Goal: Information Seeking & Learning: Compare options

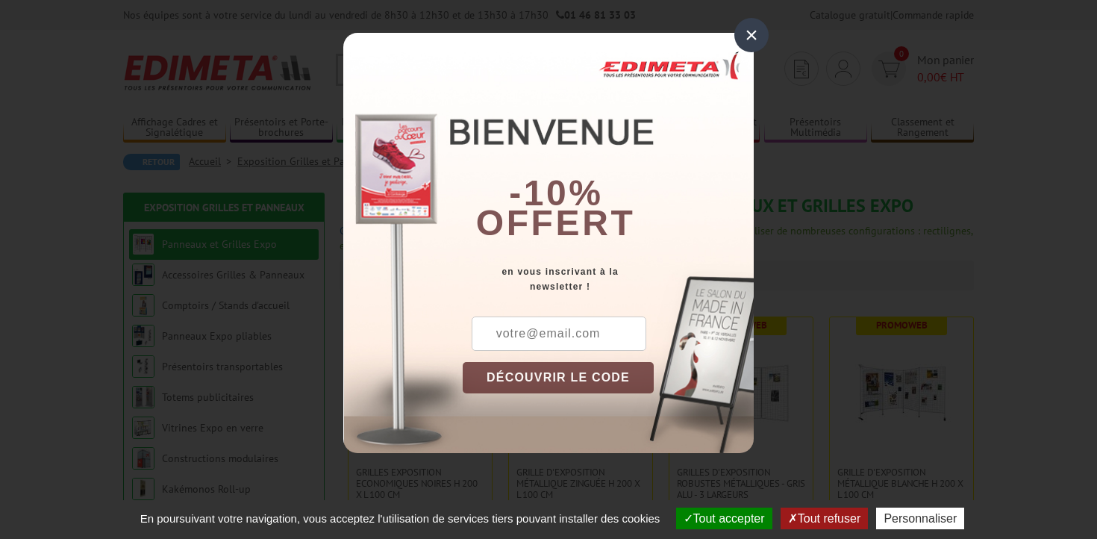
click at [558, 343] on input "text" at bounding box center [559, 334] width 175 height 34
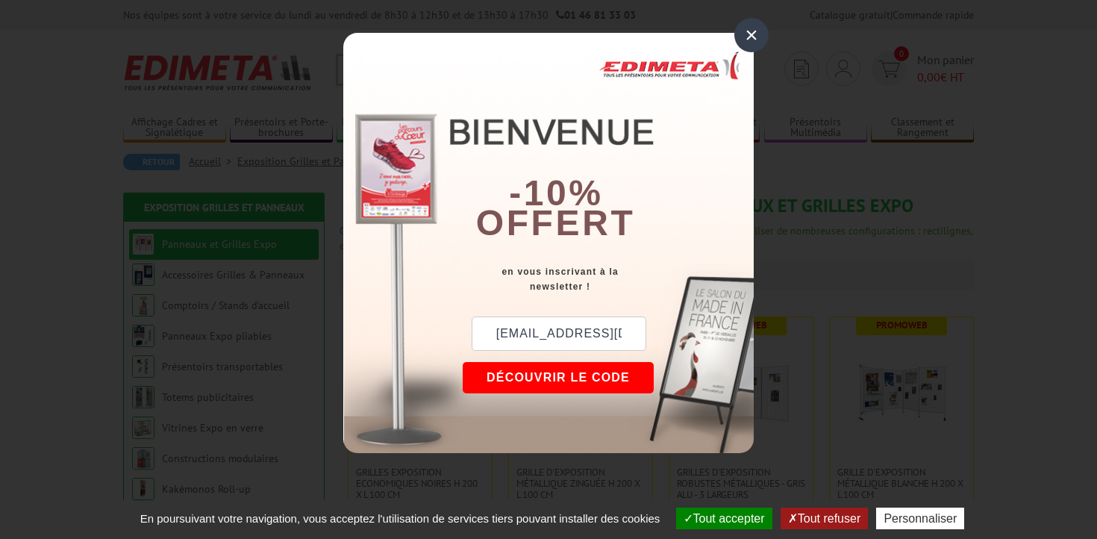
type input "faustine.orientation@gmail.com"
click at [522, 383] on button "DÉCOUVRIR LE CODE" at bounding box center [558, 377] width 191 height 31
click at [515, 381] on button "Copier le code" at bounding box center [544, 377] width 163 height 31
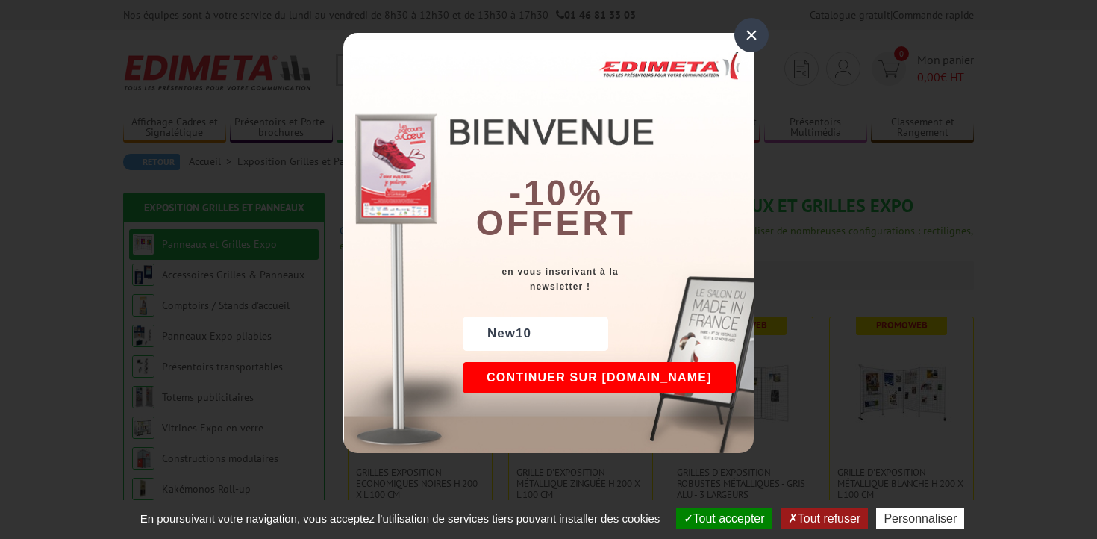
click at [622, 380] on button "Continuer sur edimeta.fr" at bounding box center [599, 377] width 273 height 31
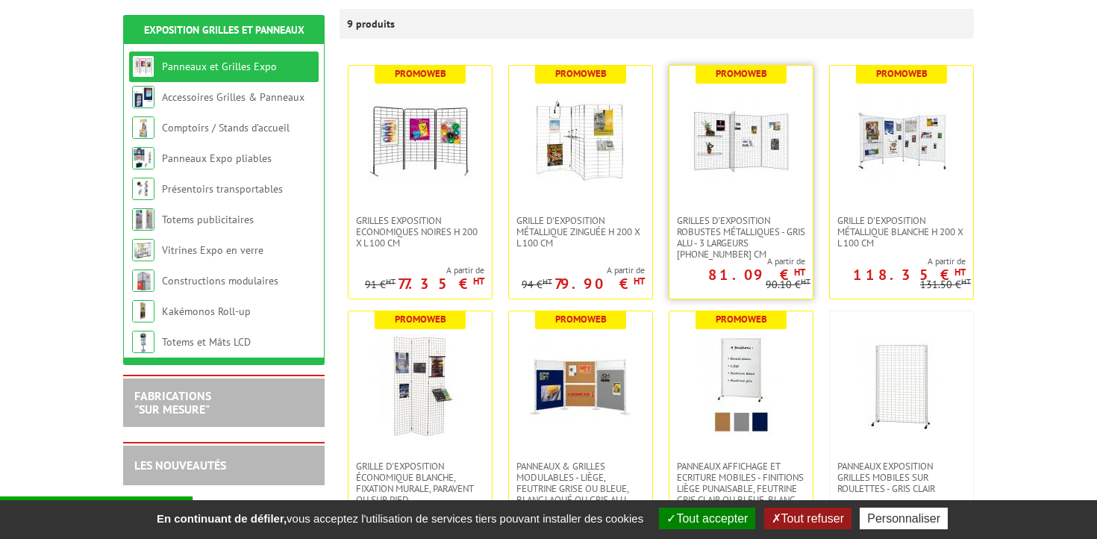
scroll to position [250, 0]
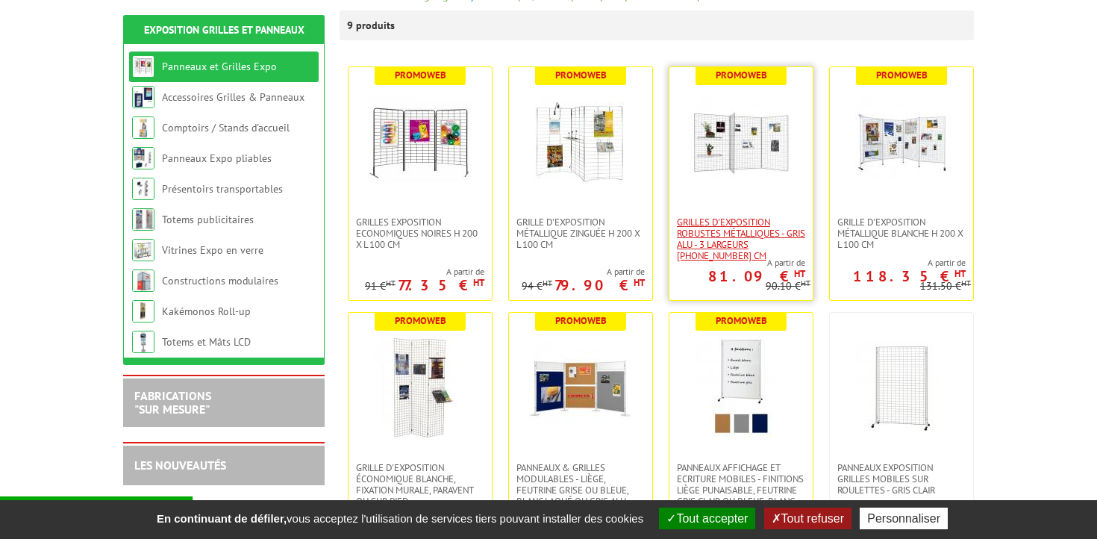
click at [746, 222] on span "Grilles d'exposition robustes métalliques - gris alu - 3 largeurs [PHONE_NUMBER…" at bounding box center [741, 238] width 128 height 45
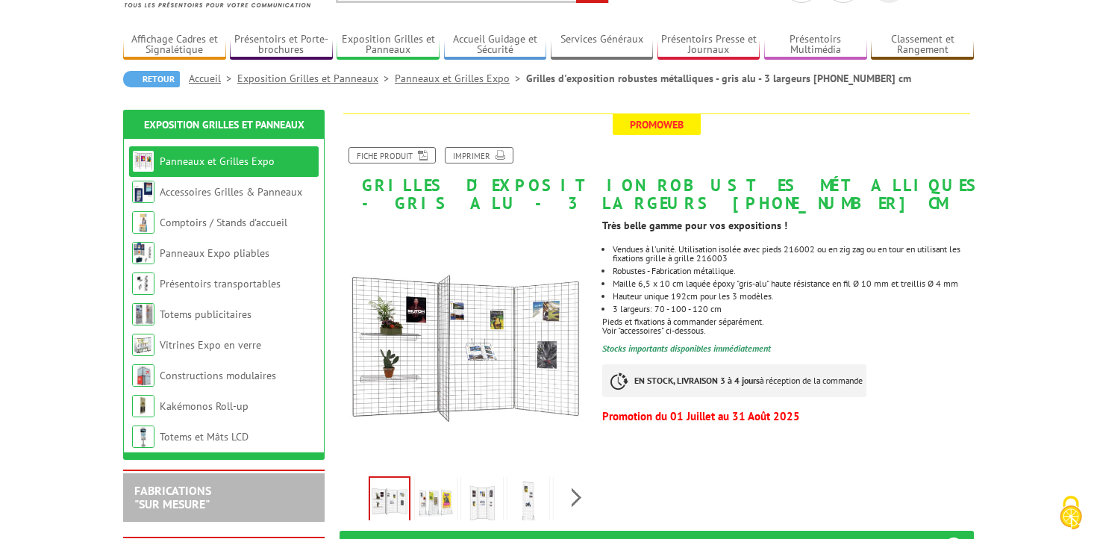
scroll to position [90, 0]
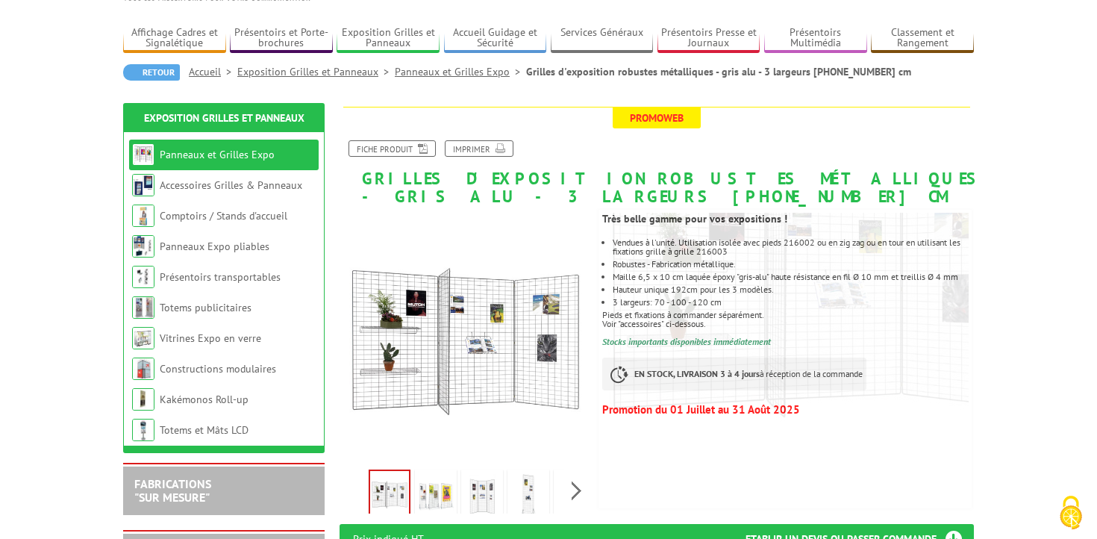
click at [463, 504] on link at bounding box center [482, 496] width 42 height 52
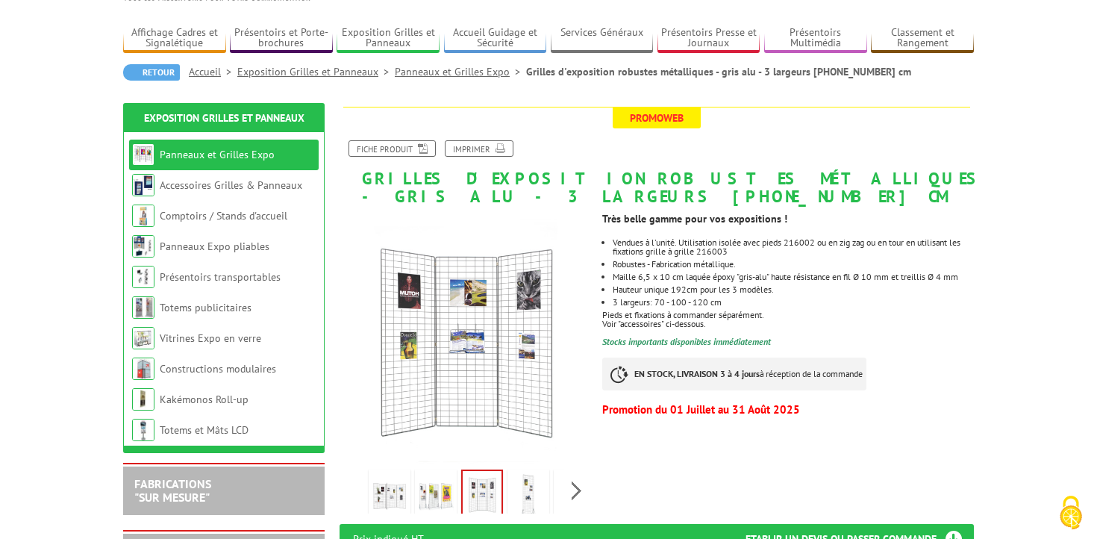
click at [445, 506] on img at bounding box center [436, 496] width 36 height 46
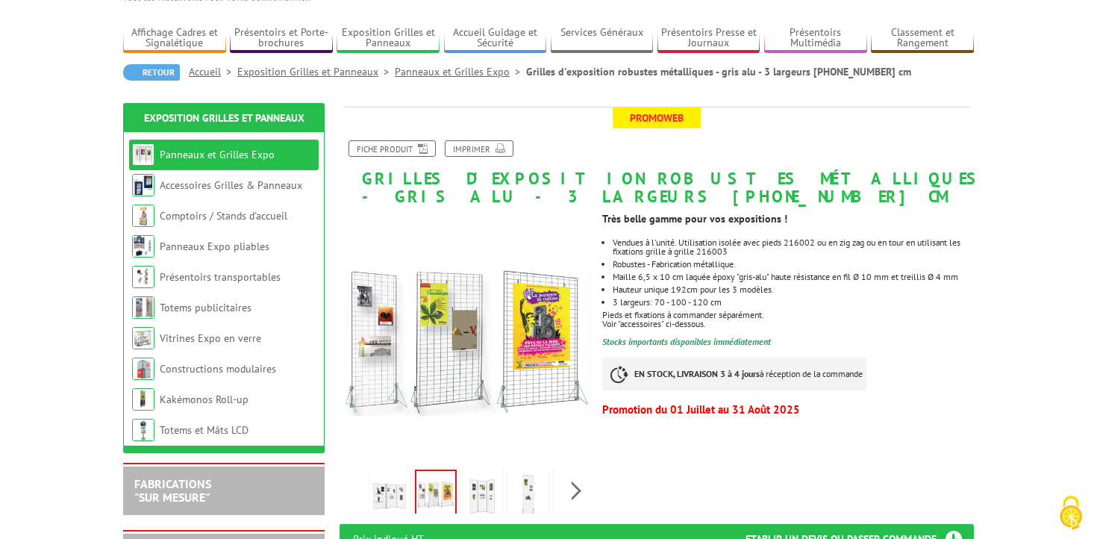
click at [511, 498] on img at bounding box center [529, 496] width 36 height 46
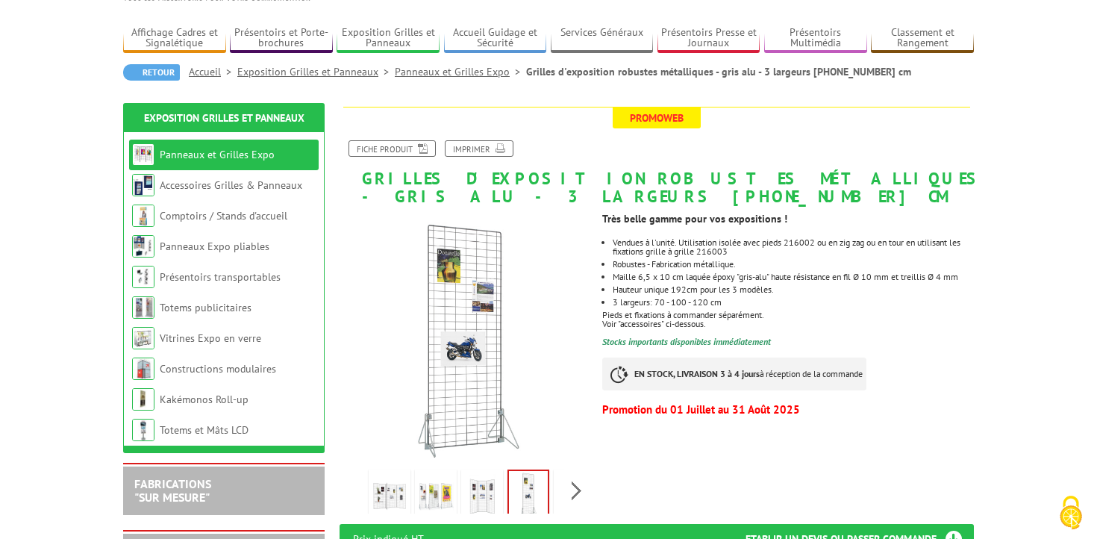
click at [476, 499] on img at bounding box center [482, 496] width 36 height 46
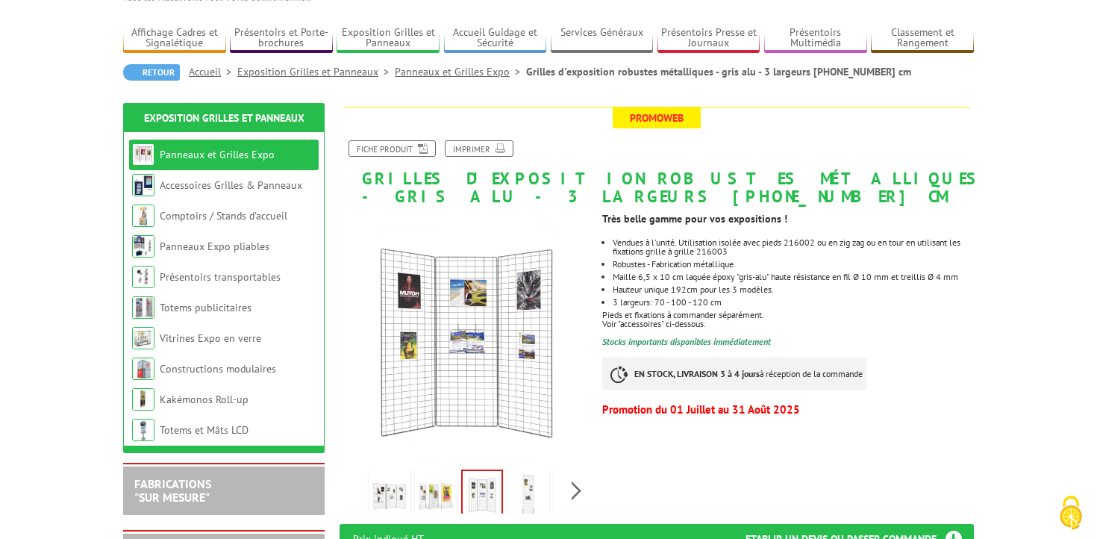
click at [446, 498] on img at bounding box center [436, 496] width 36 height 46
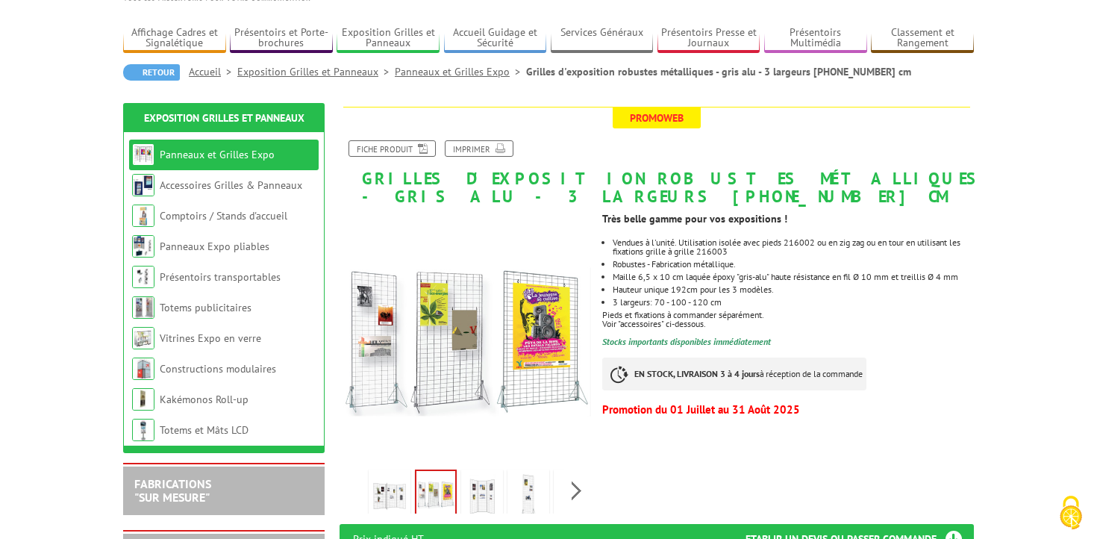
click at [411, 505] on li at bounding box center [390, 490] width 46 height 46
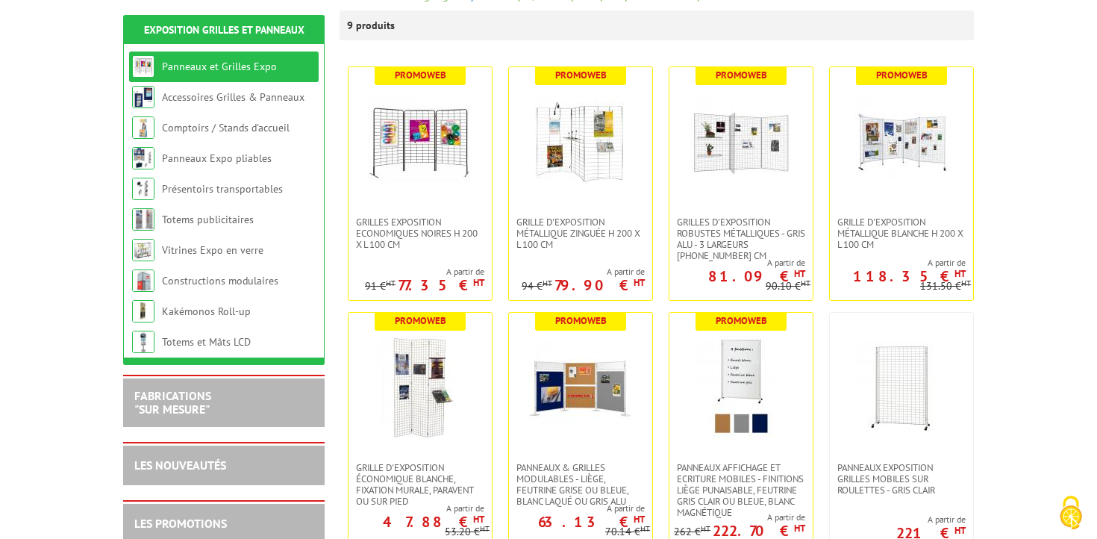
scroll to position [250, 0]
click at [582, 189] on img at bounding box center [581, 142] width 105 height 105
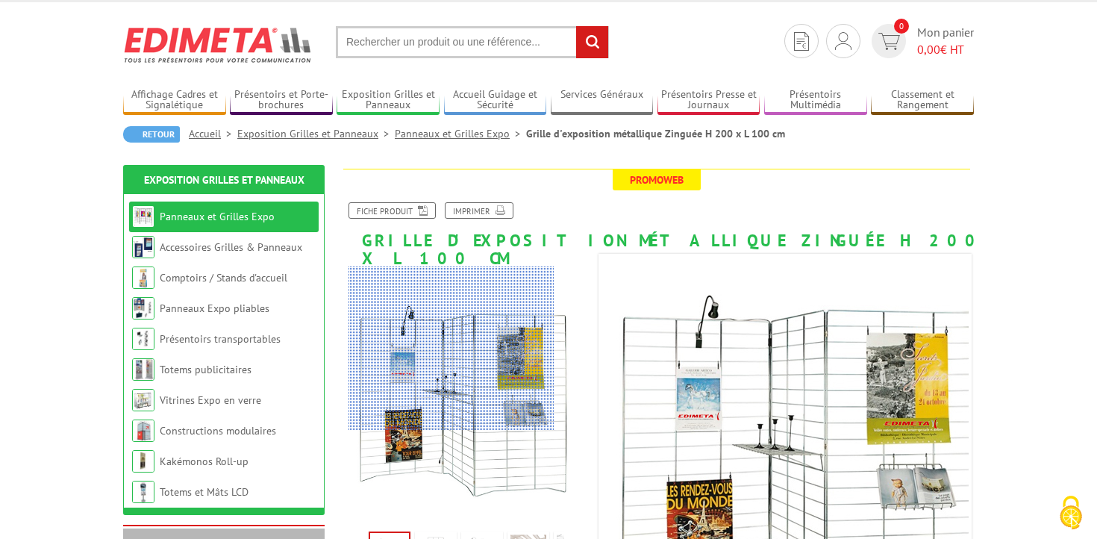
scroll to position [51, 0]
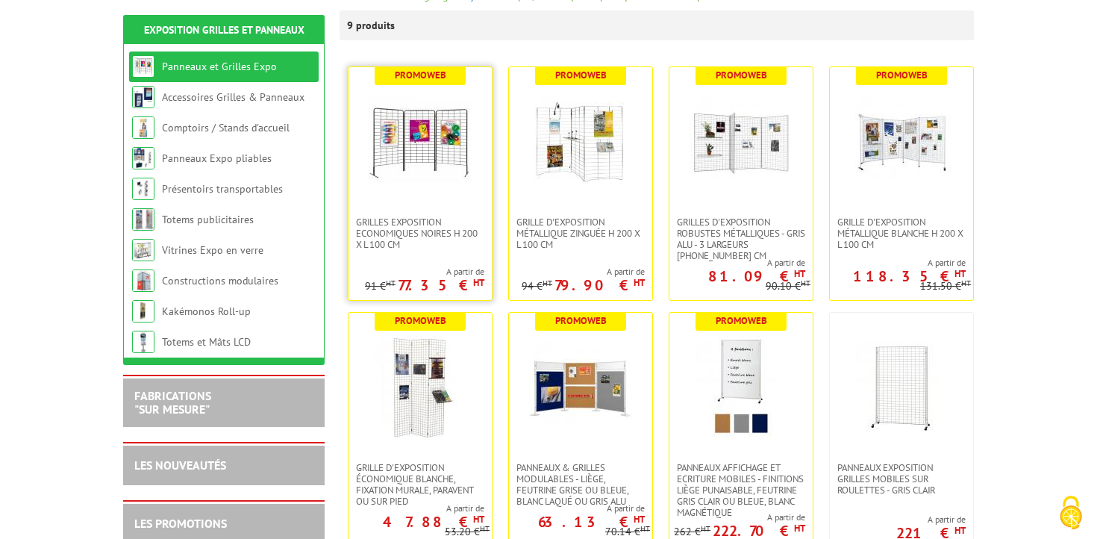
click at [420, 196] on link at bounding box center [420, 141] width 143 height 149
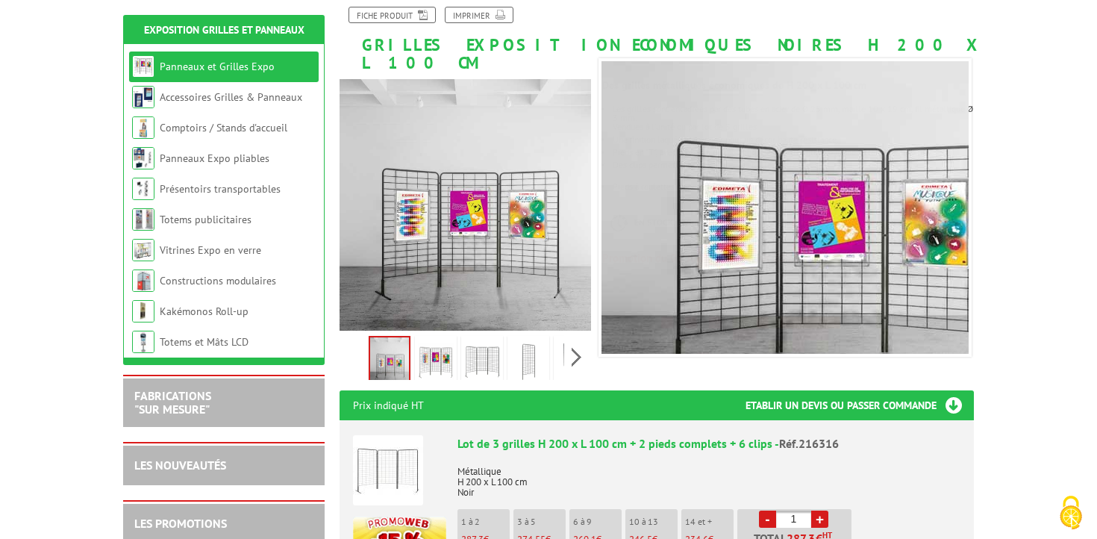
scroll to position [225, 0]
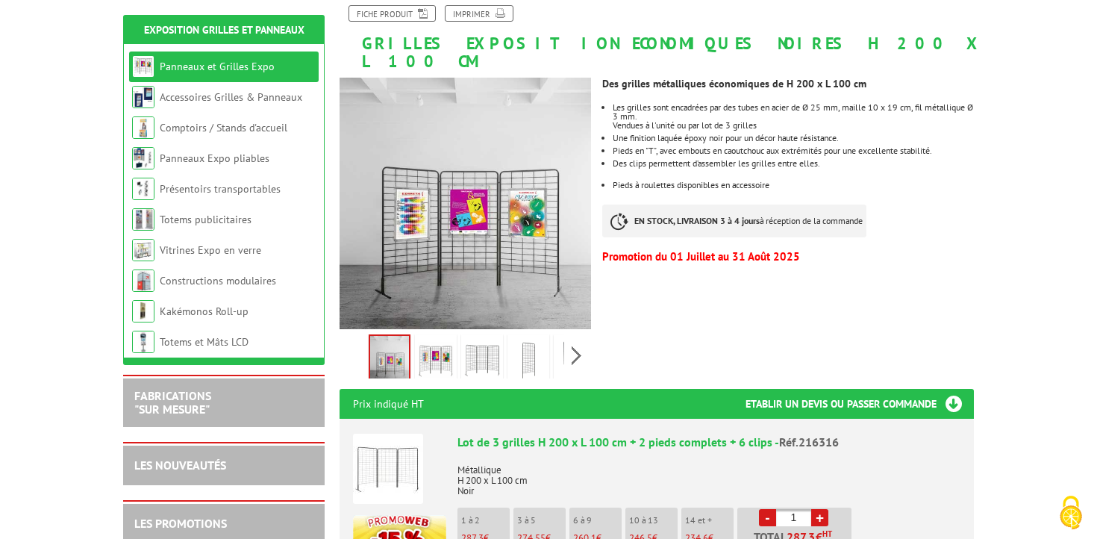
click at [437, 344] on img at bounding box center [436, 360] width 36 height 46
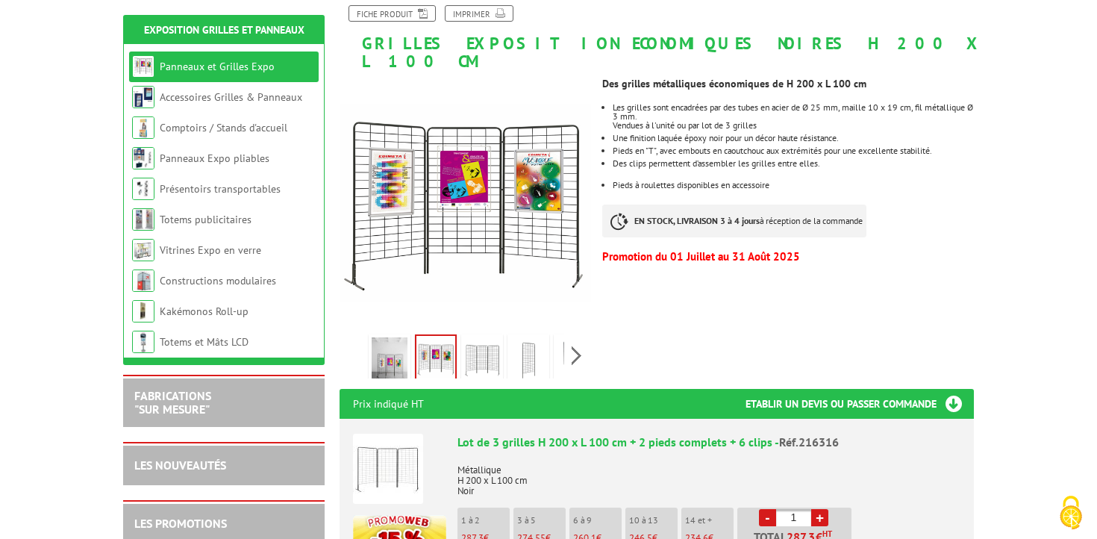
click at [481, 340] on img at bounding box center [482, 360] width 36 height 46
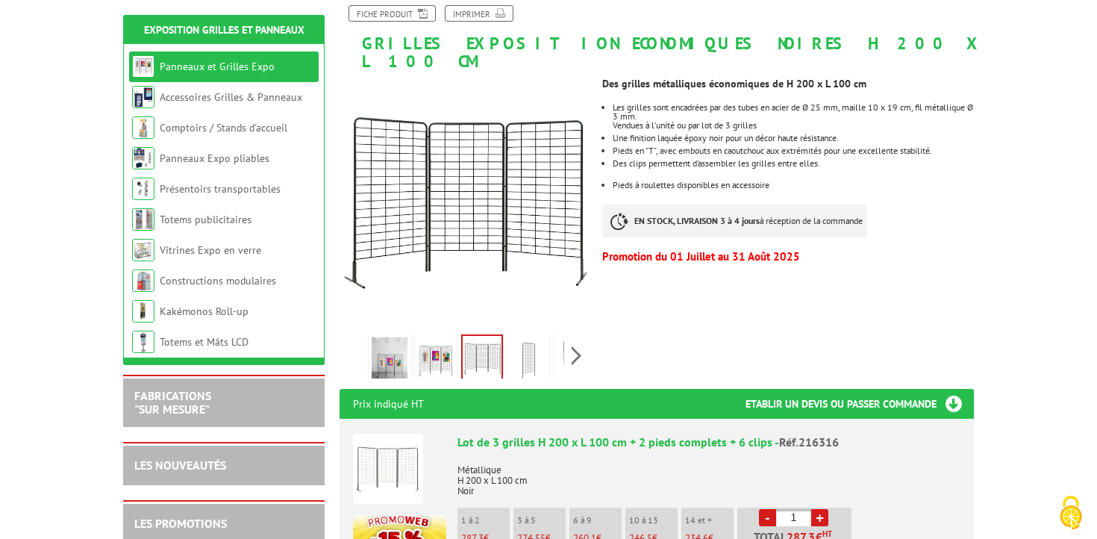
click at [511, 337] on img at bounding box center [529, 360] width 36 height 46
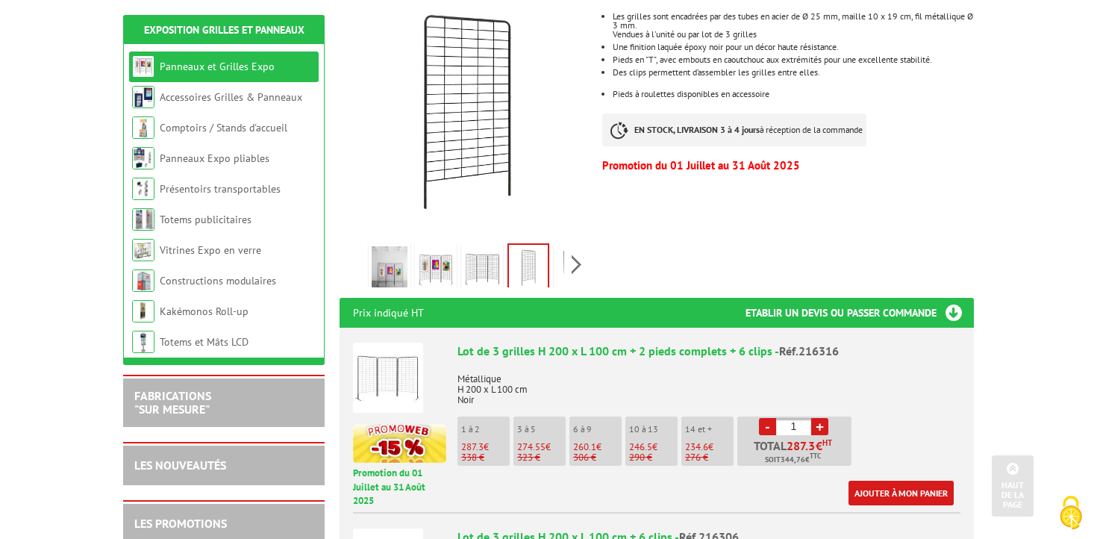
scroll to position [317, 0]
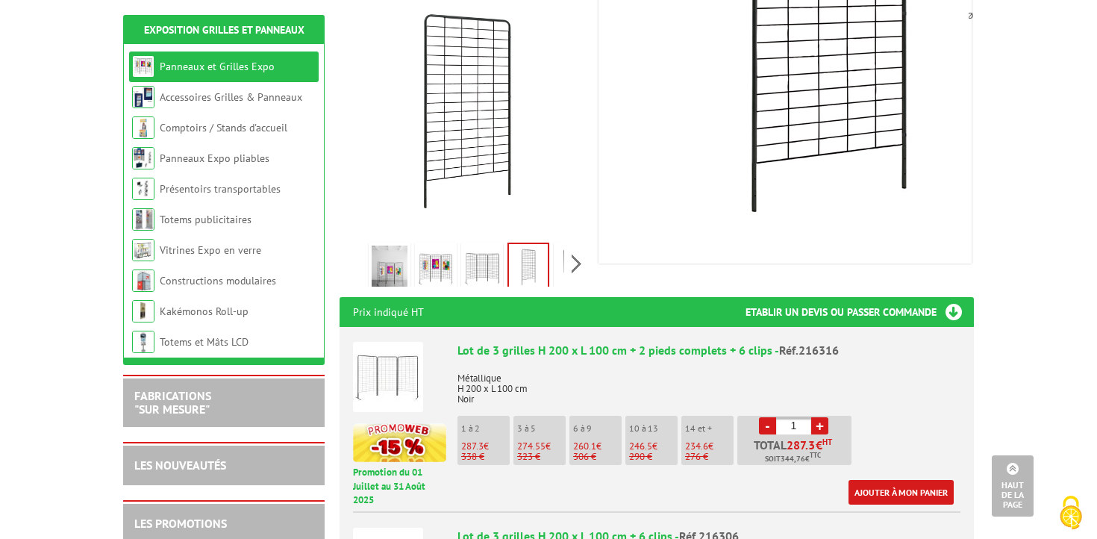
click at [392, 258] on img at bounding box center [390, 269] width 36 height 46
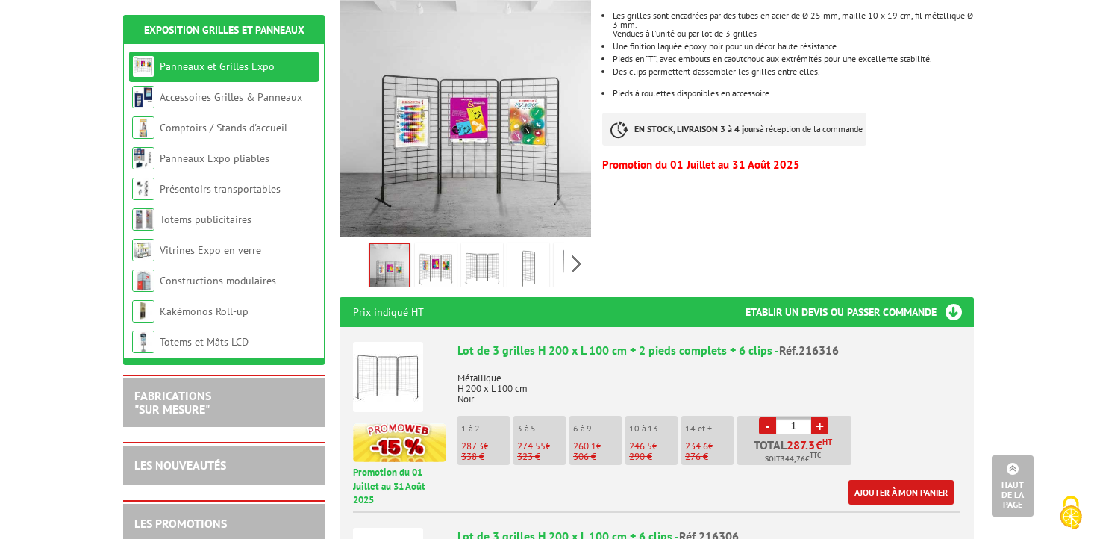
click at [429, 261] on img at bounding box center [436, 269] width 36 height 46
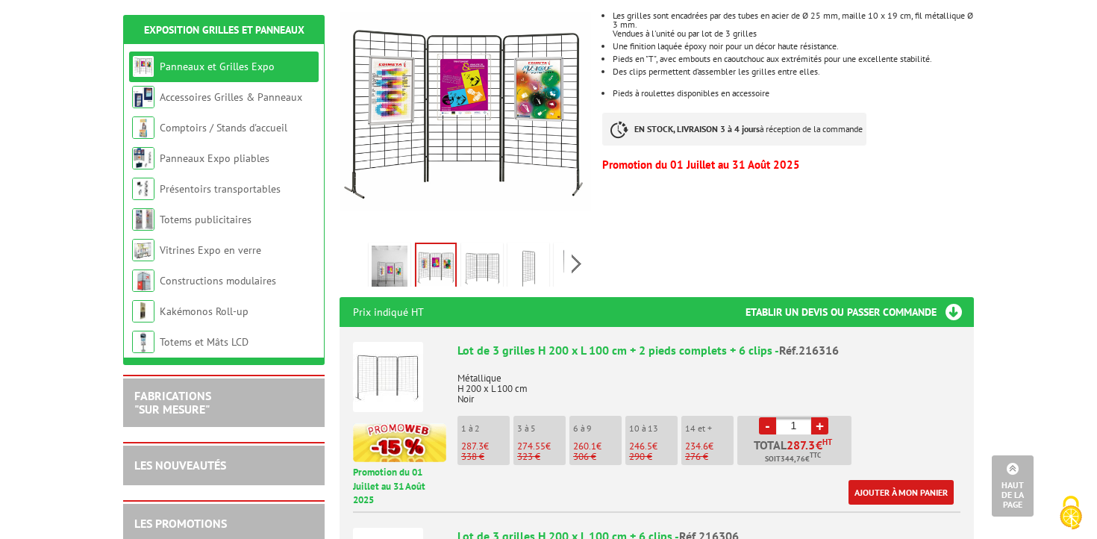
click at [484, 252] on img at bounding box center [482, 269] width 36 height 46
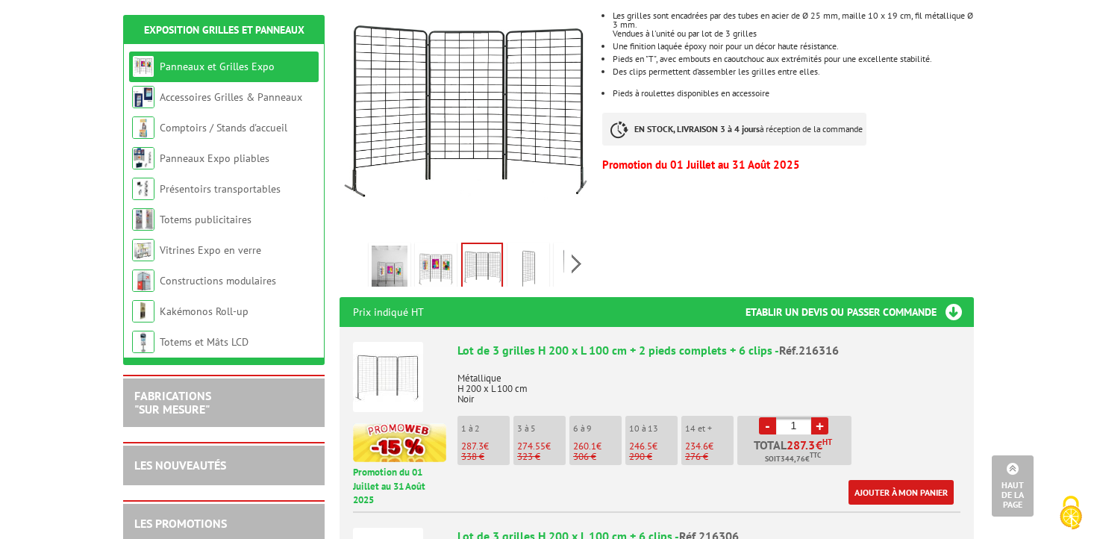
click at [554, 251] on link at bounding box center [575, 269] width 42 height 52
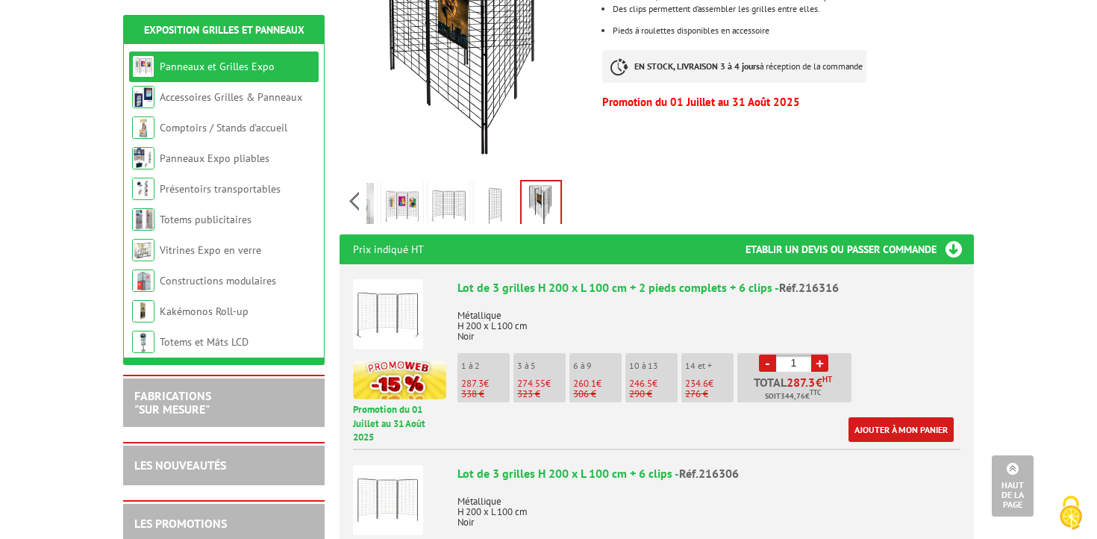
scroll to position [382, 0]
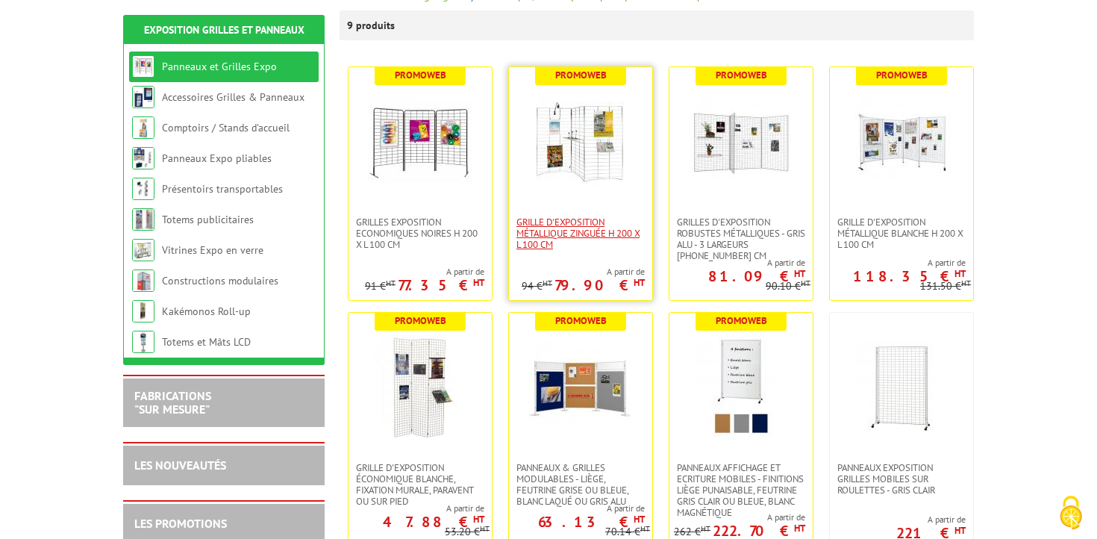
click at [549, 232] on span "Grille d'exposition métallique Zinguée H 200 x L 100 cm" at bounding box center [581, 233] width 128 height 34
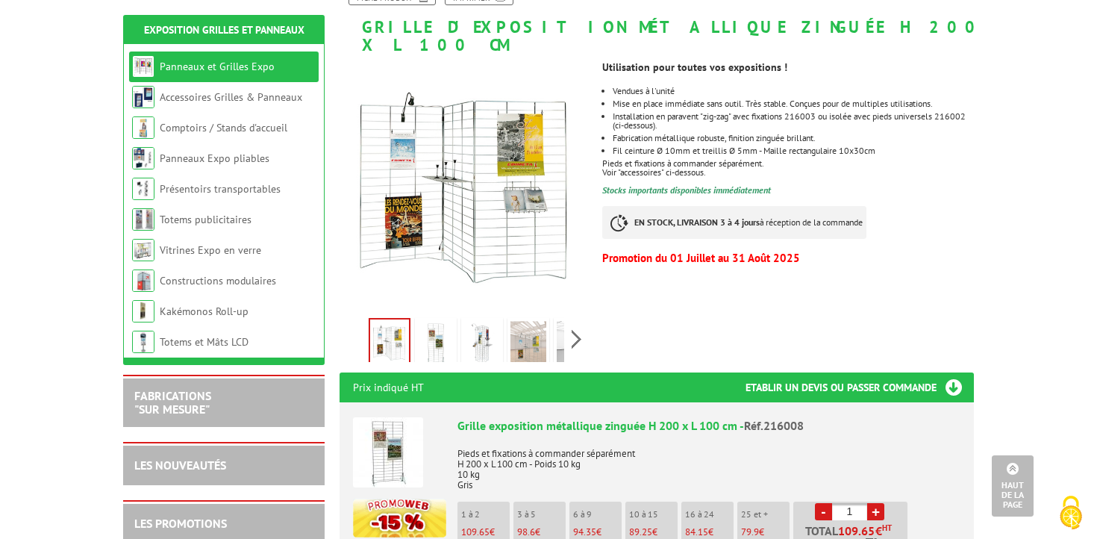
scroll to position [224, 0]
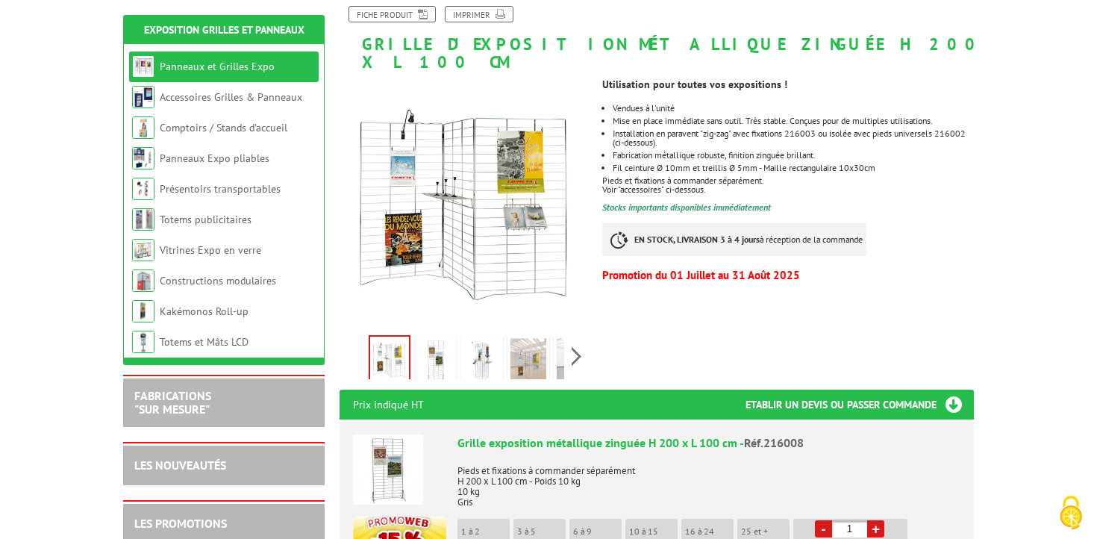
click at [540, 346] on img at bounding box center [529, 361] width 36 height 46
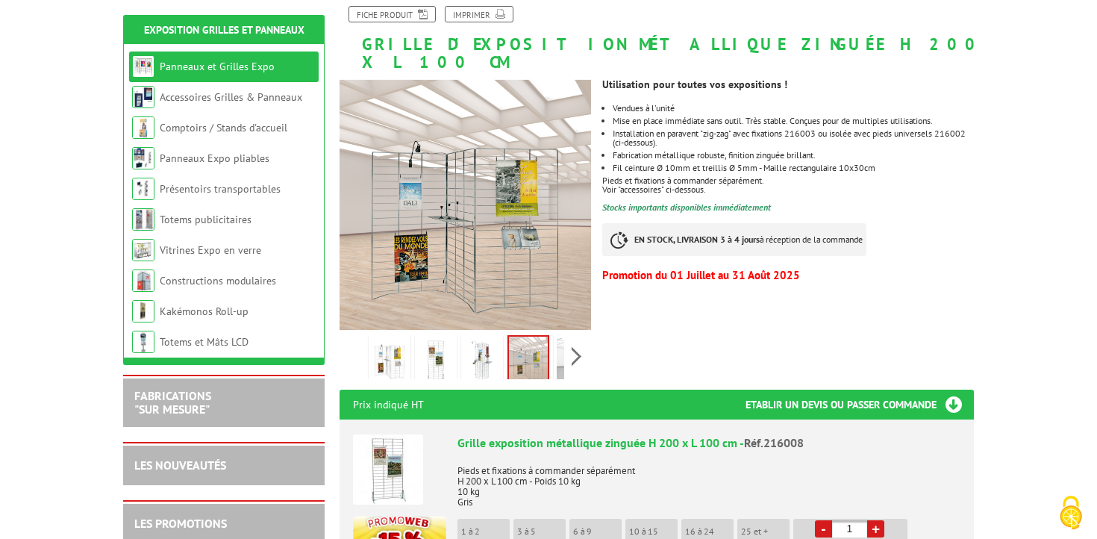
click at [569, 337] on div "Previous Next" at bounding box center [466, 356] width 252 height 52
click at [542, 349] on img at bounding box center [541, 361] width 36 height 46
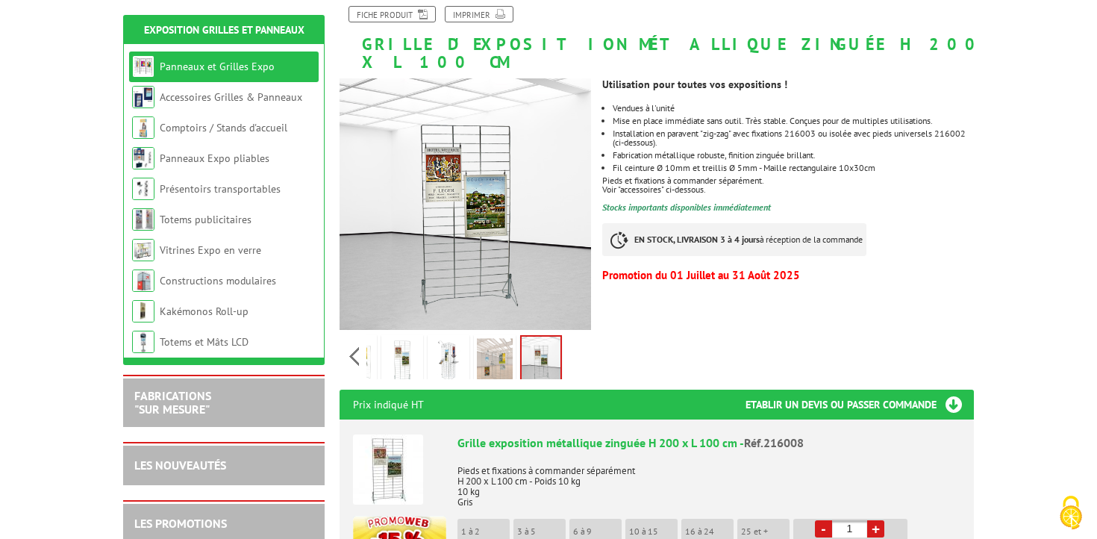
click at [514, 340] on link at bounding box center [495, 361] width 42 height 52
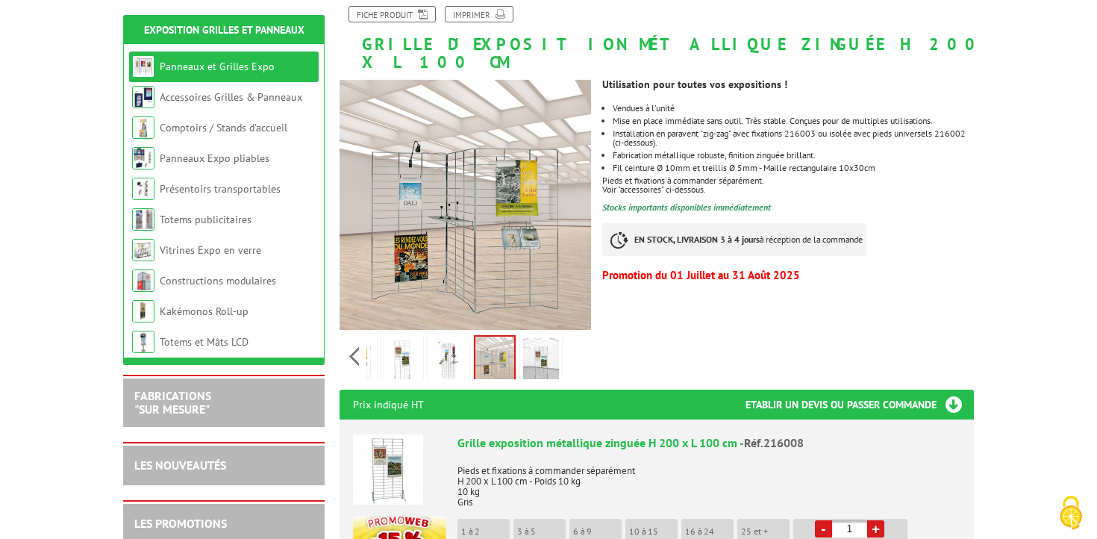
click at [451, 347] on img at bounding box center [449, 361] width 36 height 46
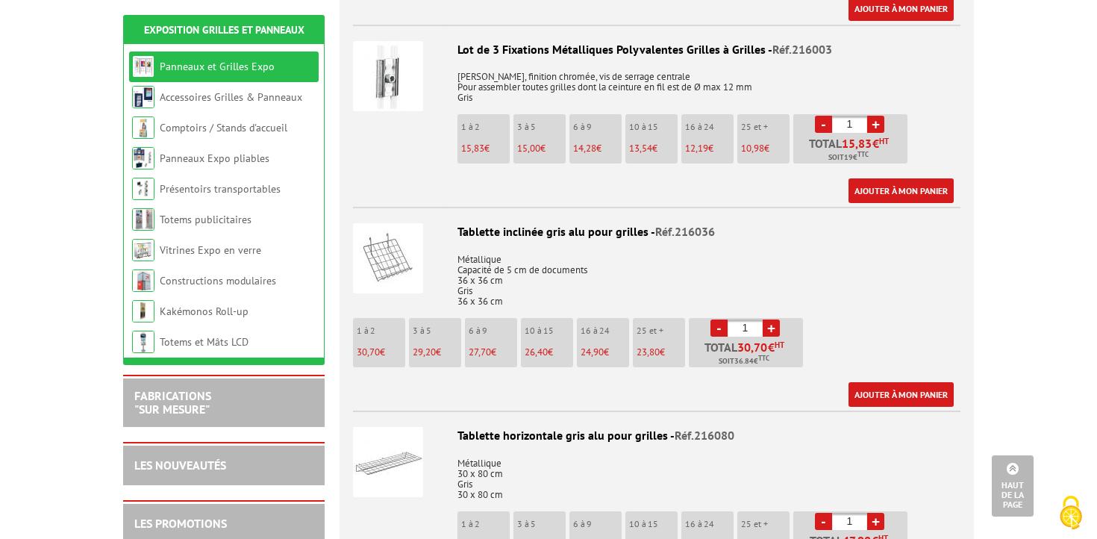
scroll to position [1069, 0]
